Goal: Transaction & Acquisition: Purchase product/service

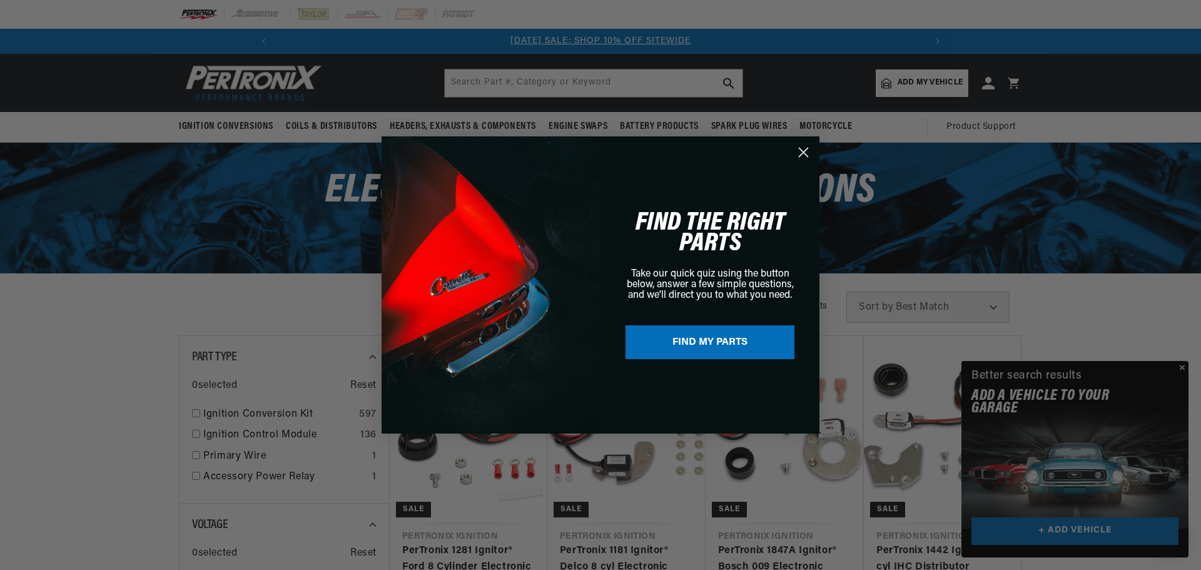
click at [803, 150] on circle "Close dialog" at bounding box center [803, 152] width 21 height 21
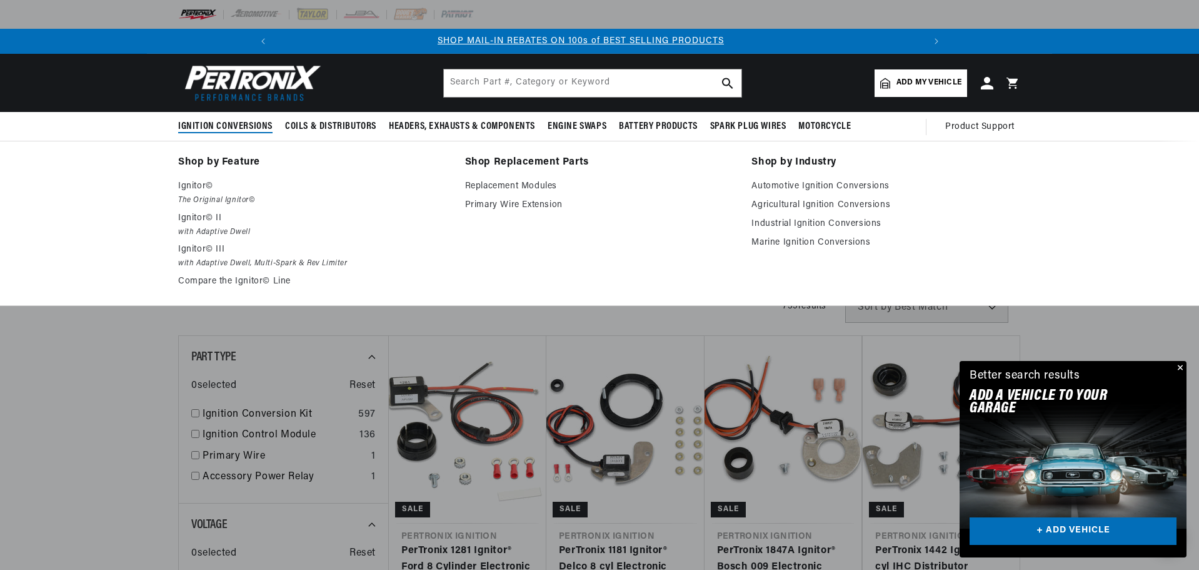
scroll to position [0, 668]
click at [201, 193] on p "Ignitor©" at bounding box center [313, 186] width 270 height 15
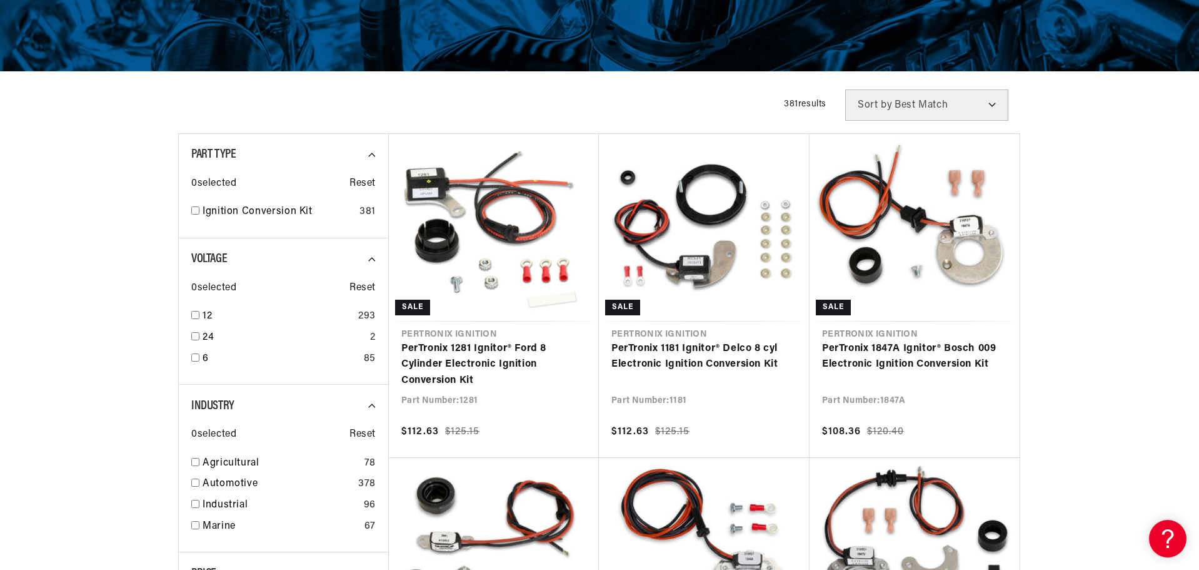
scroll to position [250, 0]
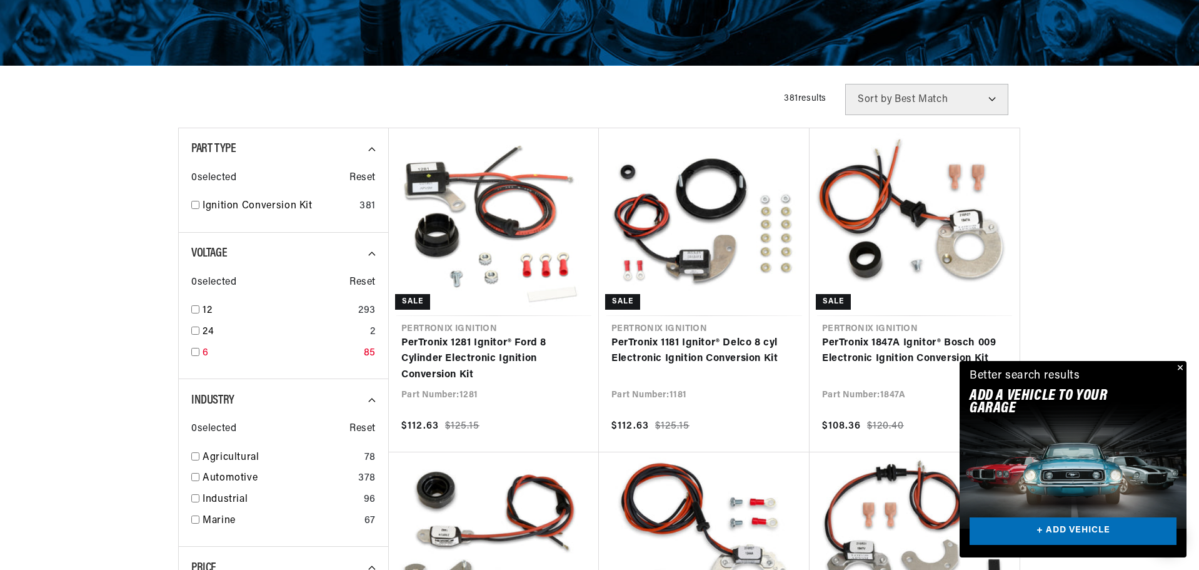
click at [196, 351] on input "checkbox" at bounding box center [195, 352] width 8 height 8
checkbox input "true"
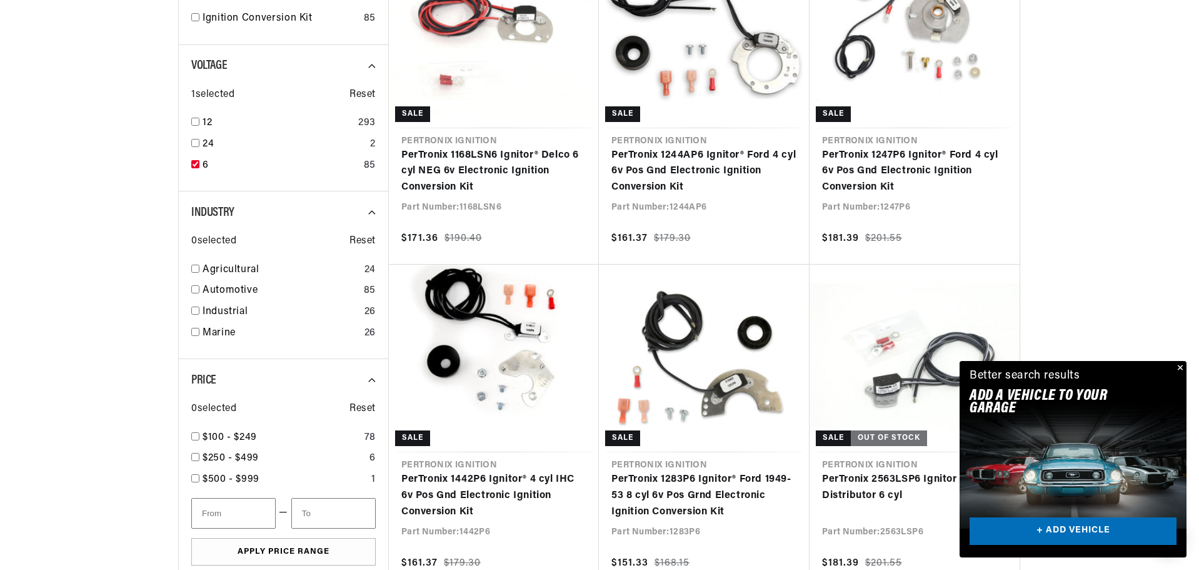
scroll to position [0, 668]
click at [196, 288] on input "checkbox" at bounding box center [195, 289] width 8 height 8
checkbox input "true"
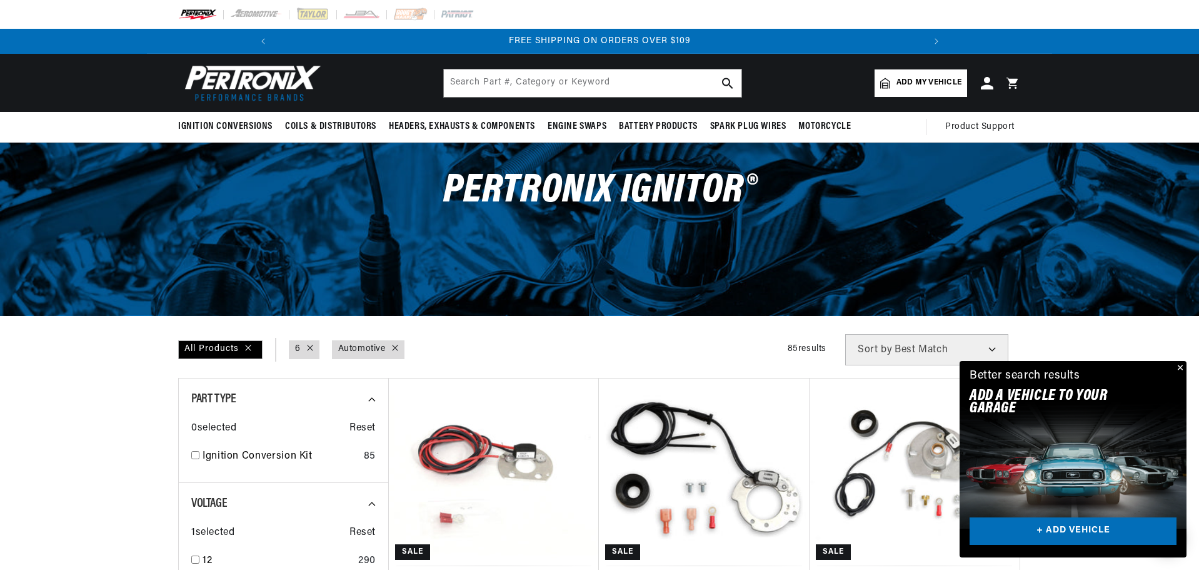
scroll to position [0, 1337]
click at [1180, 366] on button "Close" at bounding box center [1179, 368] width 15 height 15
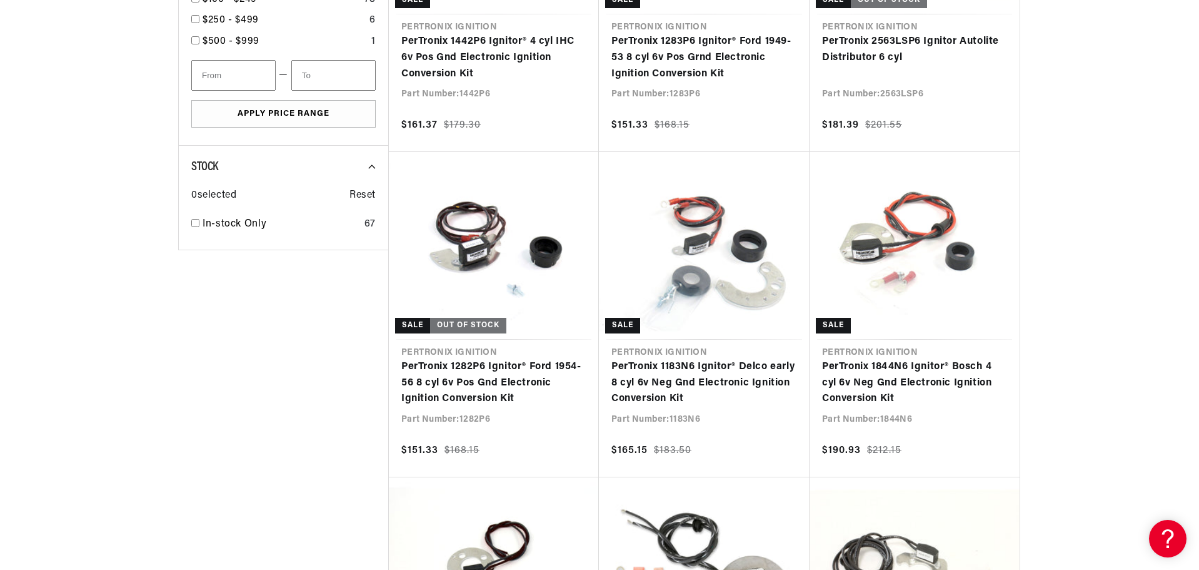
scroll to position [0, 0]
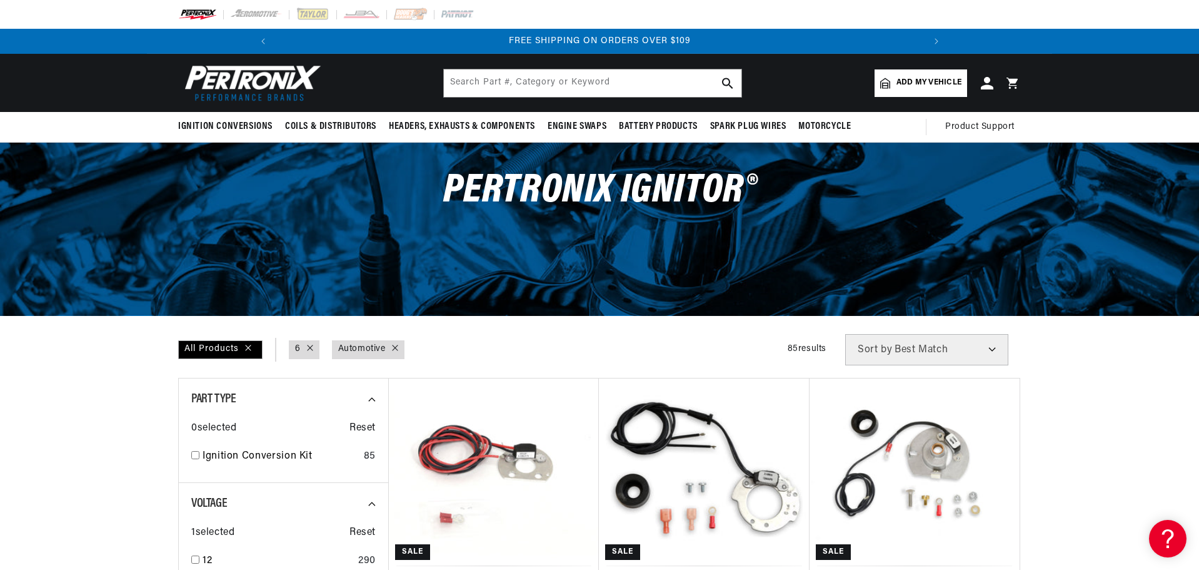
click at [926, 86] on span "Add my vehicle" at bounding box center [929, 83] width 65 height 12
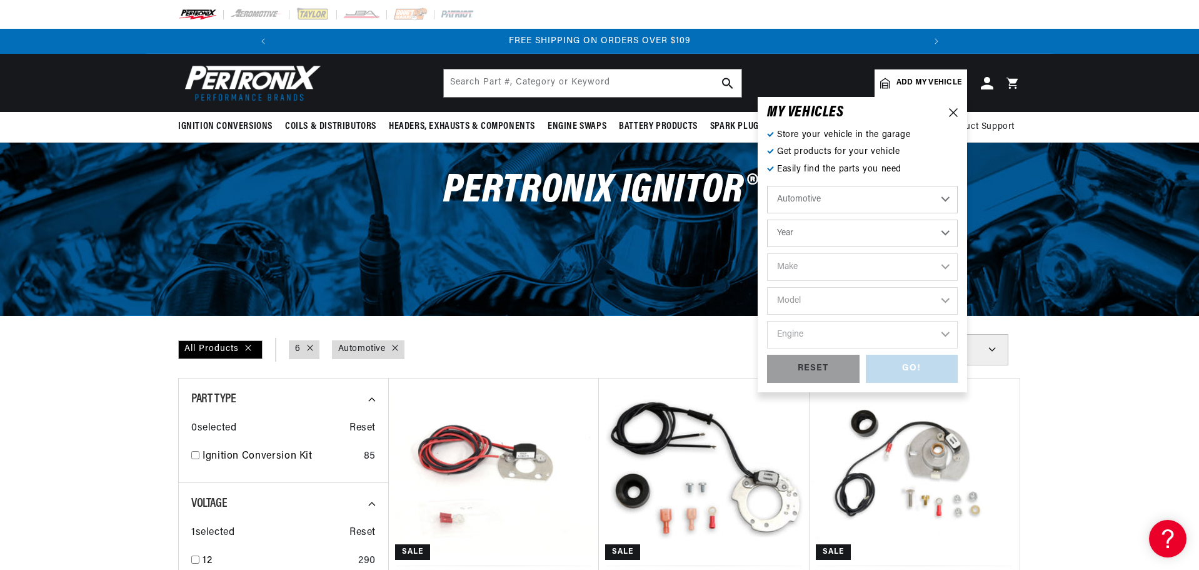
click at [948, 233] on select "Year 2022 2021 2020 2019 2018 2017 2016 2015 2014 2013 2012 2011 2010 2009 2008…" at bounding box center [862, 233] width 191 height 28
select select "1946"
click at [767, 219] on select "Year 2022 2021 2020 2019 2018 2017 2016 2015 2014 2013 2012 2011 2010 2009 2008…" at bounding box center [862, 233] width 191 height 28
select select "1946"
click at [850, 266] on select "Make Chevrolet Chrysler Citroen Crosley Ford Healey Hillman HRG Hudson Jeep MG …" at bounding box center [862, 267] width 191 height 28
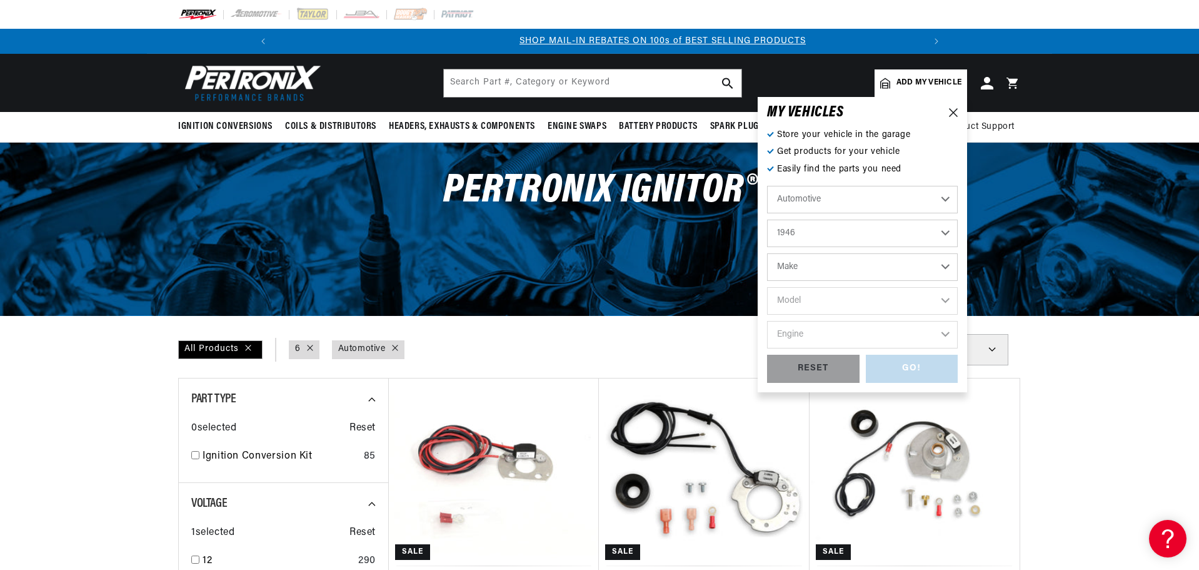
scroll to position [0, 172]
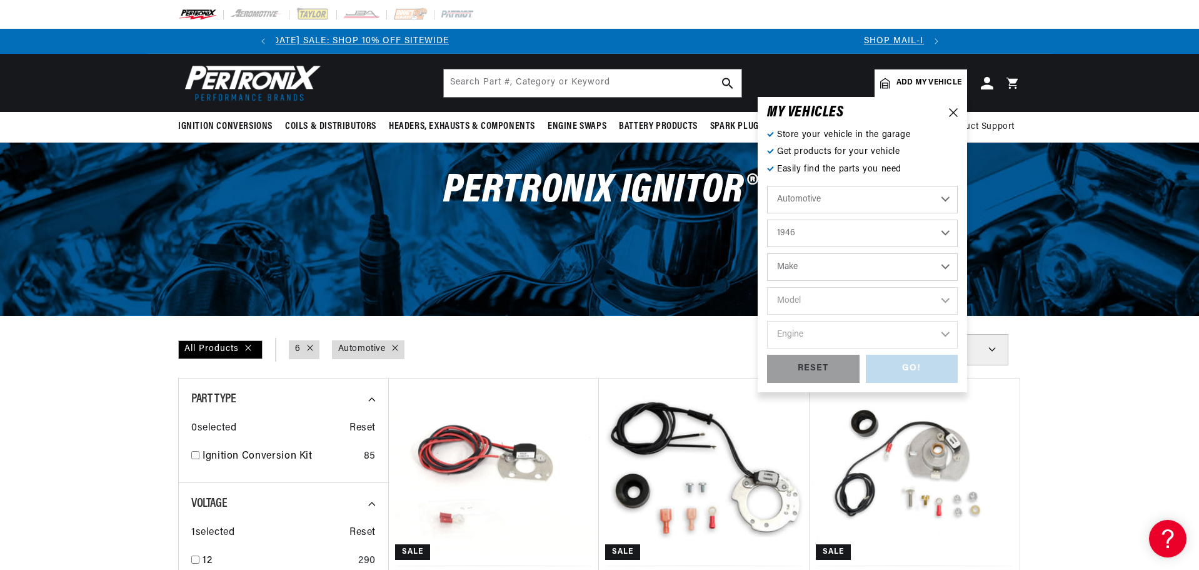
select select "Chevrolet"
click at [767, 253] on select "Make Chevrolet Chrysler Citroen Crosley Ford Healey Hillman HRG Hudson Jeep MG …" at bounding box center [862, 267] width 191 height 28
select select "Chevrolet"
click at [851, 301] on select "Model Fleetline Fleetmaster Stylemaster Series Truck" at bounding box center [862, 301] width 191 height 28
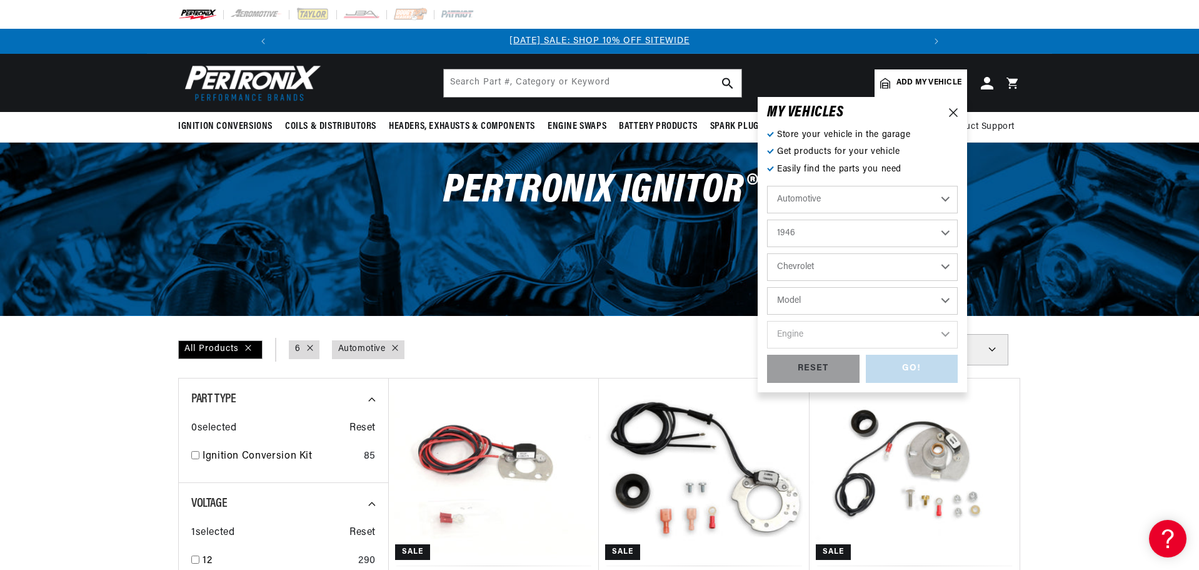
select select "Truck"
click at [767, 287] on select "Model Fleetline Fleetmaster Stylemaster Series Truck" at bounding box center [862, 301] width 191 height 28
select select "Truck"
click at [854, 336] on select "Engine 3.8L 4.3L" at bounding box center [862, 335] width 191 height 28
select select "3.8L"
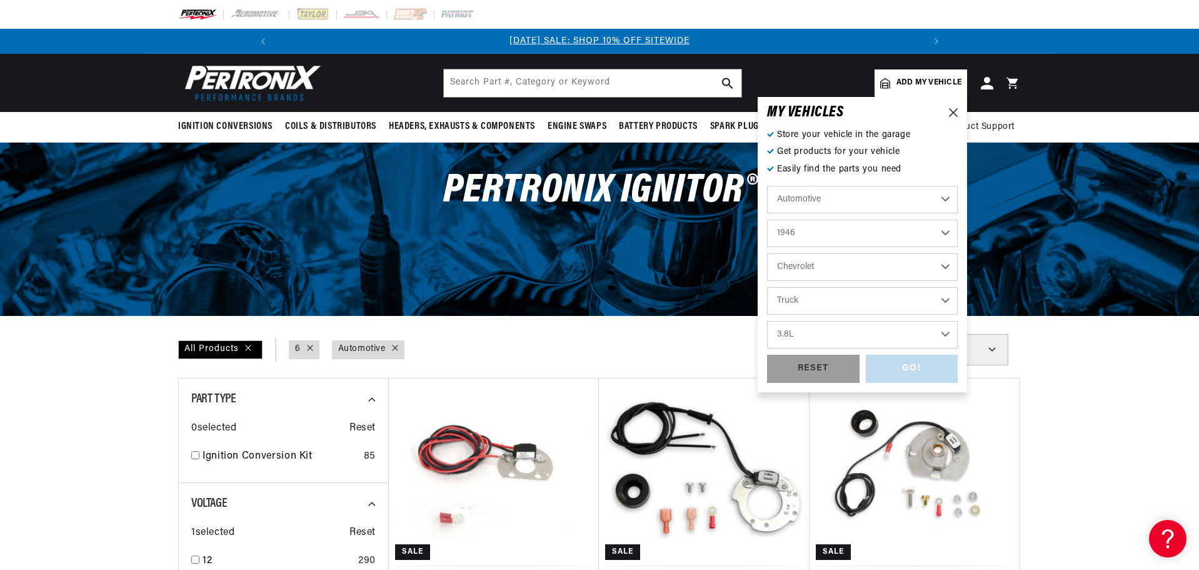
click at [767, 321] on select "Engine 3.8L 4.3L" at bounding box center [862, 335] width 191 height 28
select select "3.8L"
click at [907, 366] on div "GO!" at bounding box center [912, 369] width 93 height 28
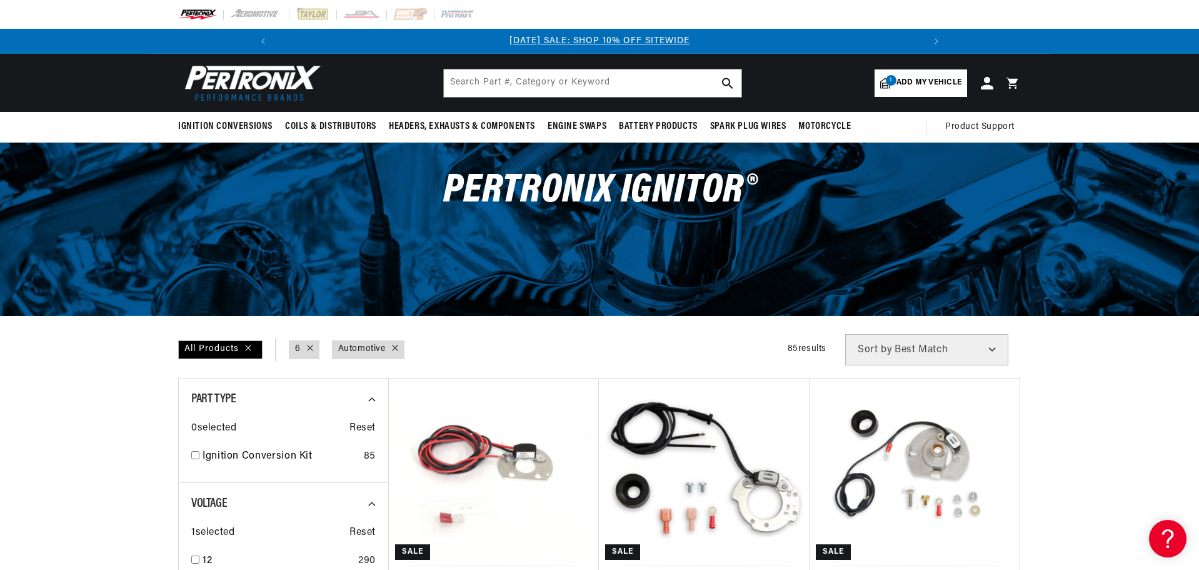
scroll to position [0, 173]
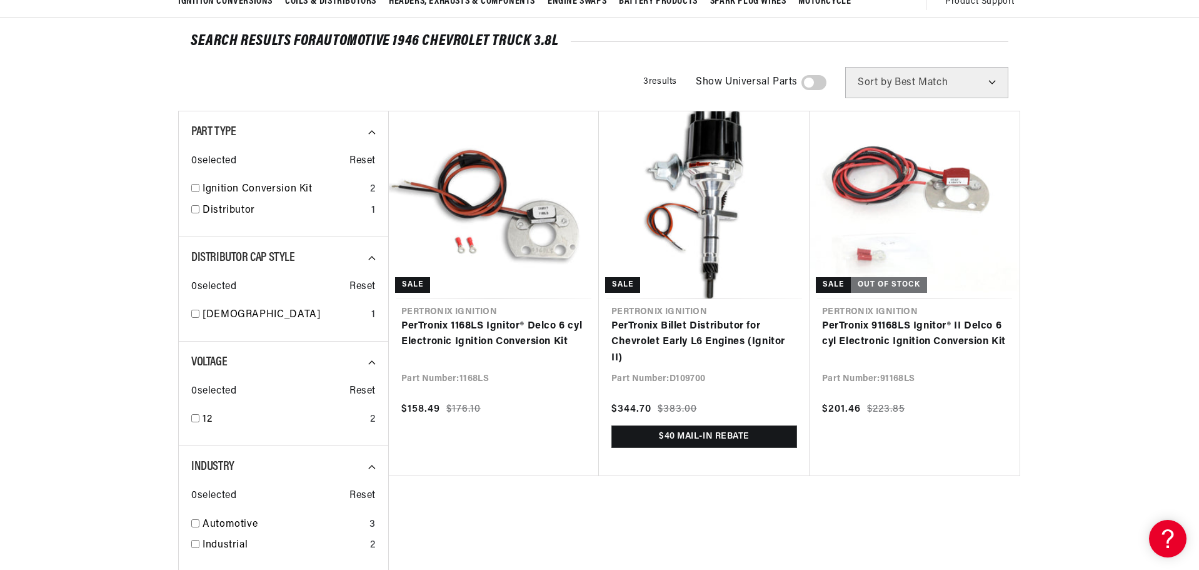
scroll to position [0, 1337]
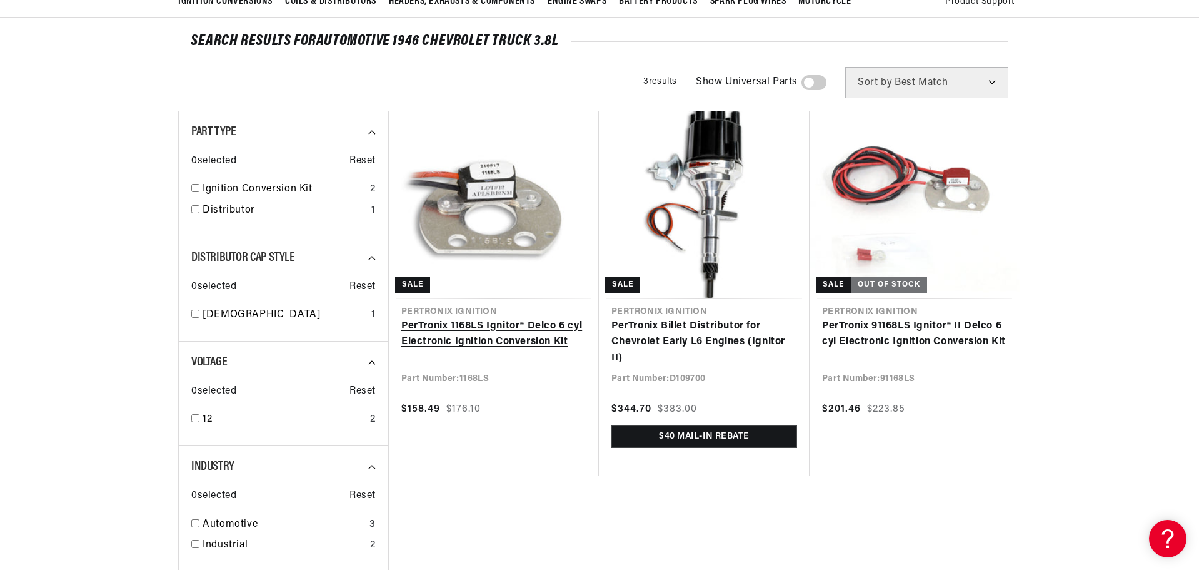
click at [517, 342] on link "PerTronix 1168LS Ignitor® Delco 6 cyl Electronic Ignition Conversion Kit" at bounding box center [493, 334] width 185 height 32
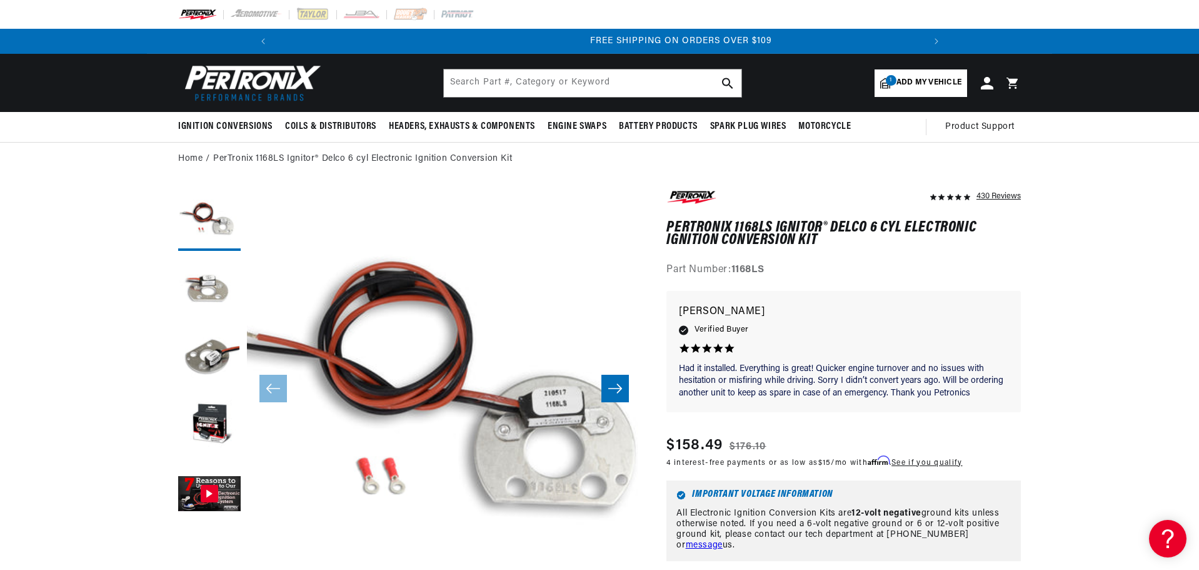
scroll to position [0, 1337]
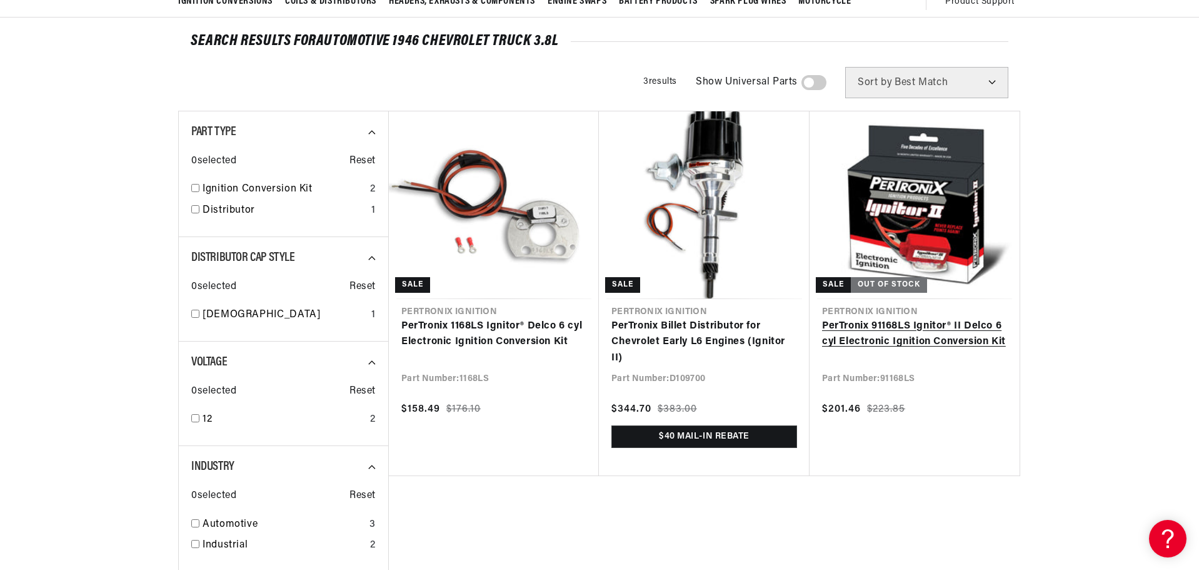
click at [944, 340] on link "PerTronix 91168LS Ignitor® II Delco 6 cyl Electronic Ignition Conversion Kit" at bounding box center [914, 334] width 185 height 32
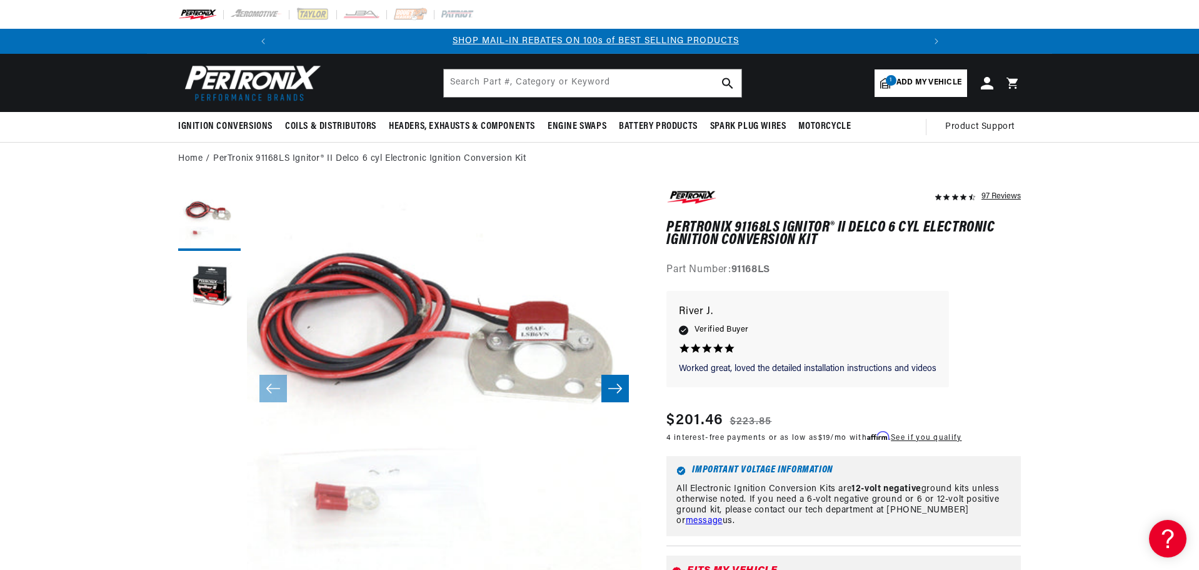
scroll to position [0, 668]
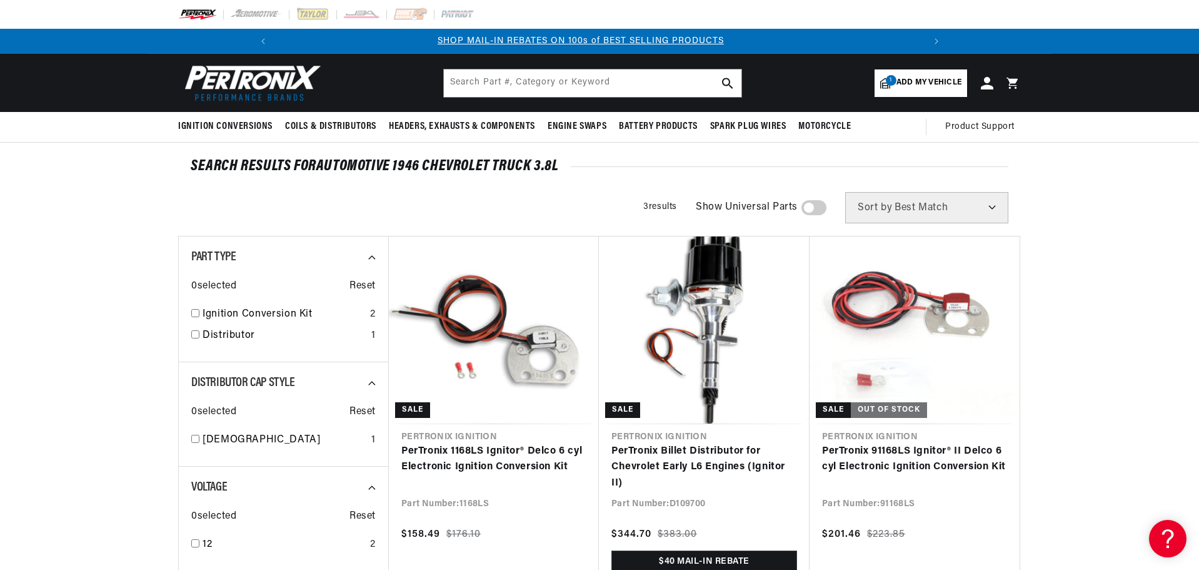
scroll to position [0, 668]
